Goal: Check status

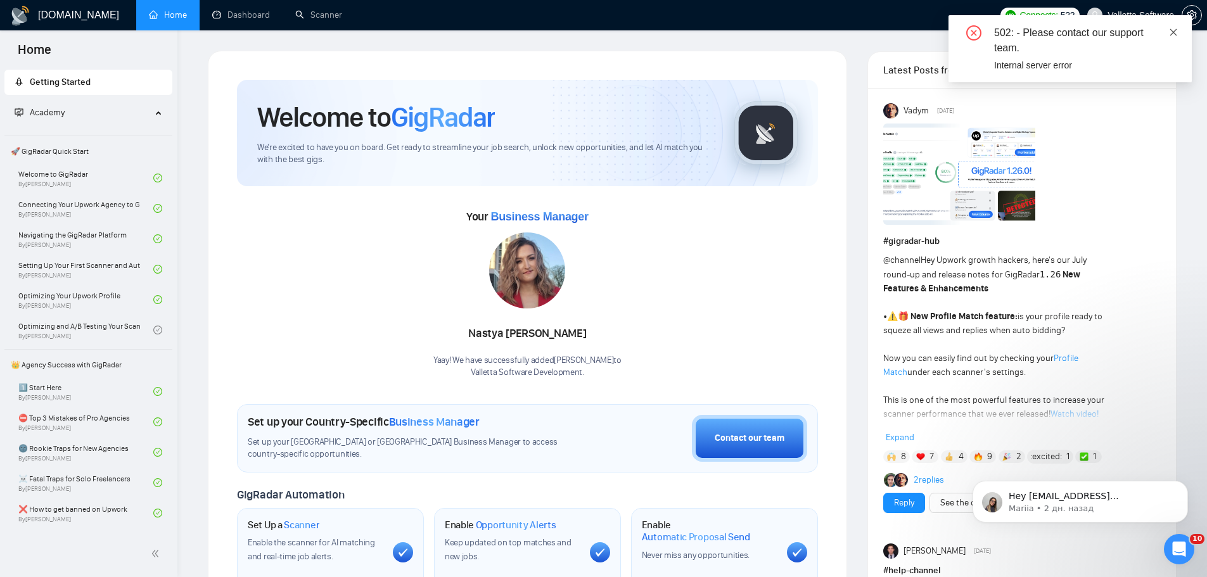
click at [1171, 32] on icon "close" at bounding box center [1173, 32] width 9 height 9
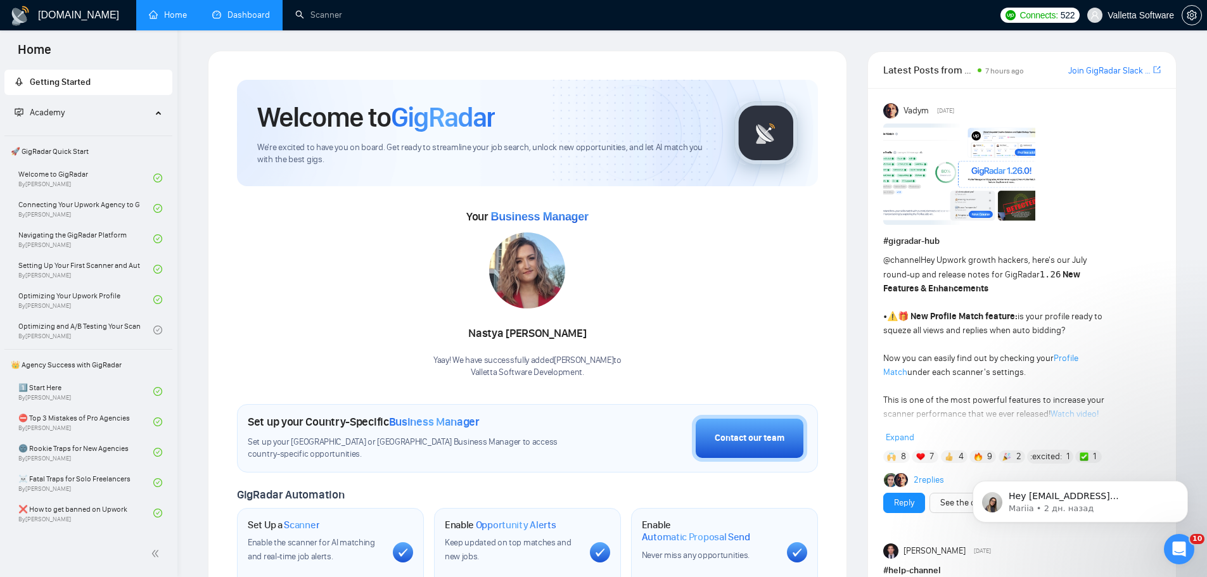
click at [218, 16] on link "Dashboard" at bounding box center [241, 15] width 58 height 11
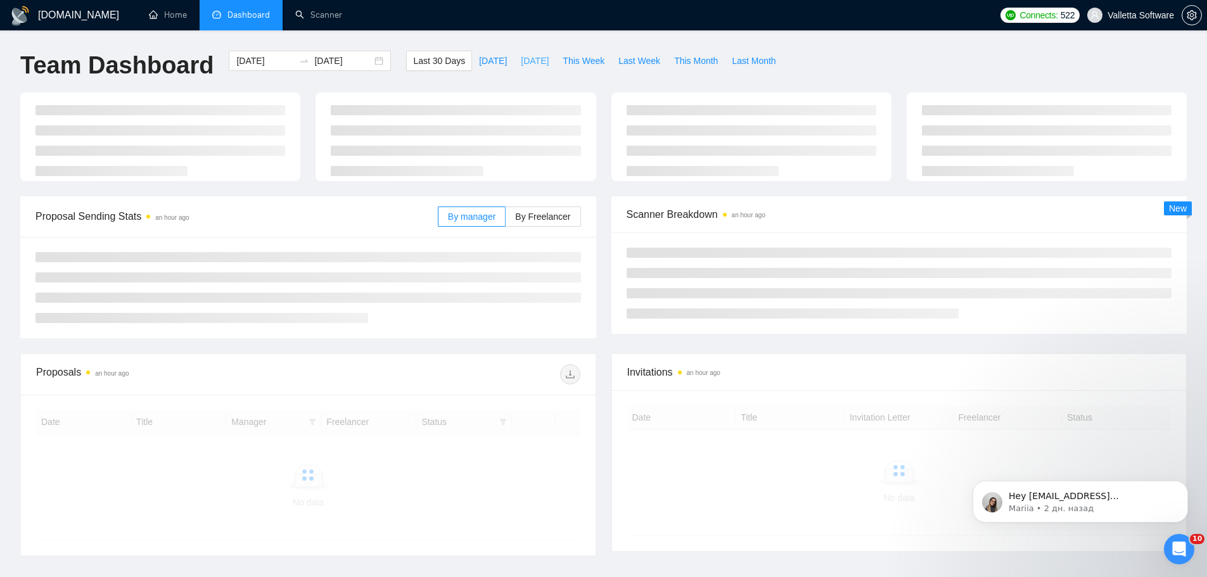
click at [521, 65] on span "[DATE]" at bounding box center [535, 61] width 28 height 14
type input "[DATE]"
